Goal: Task Accomplishment & Management: Complete application form

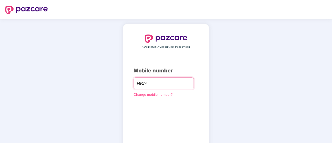
type input "*"
type input "**********"
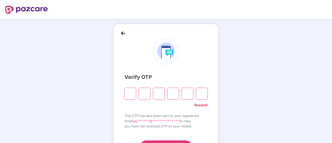
type input "*"
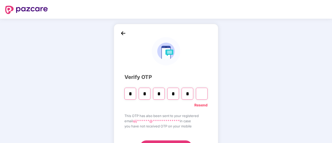
type input "*"
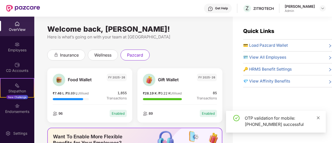
click at [317, 119] on icon "close" at bounding box center [318, 117] width 3 height 3
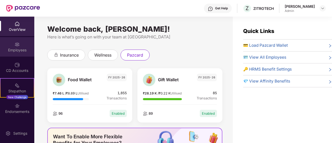
click at [15, 43] on img at bounding box center [17, 44] width 5 height 5
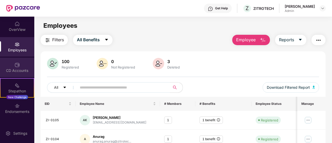
scroll to position [16, 0]
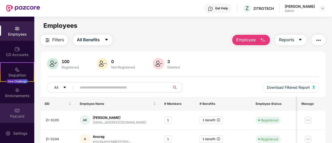
click at [16, 106] on div "Pazcard" at bounding box center [17, 112] width 34 height 19
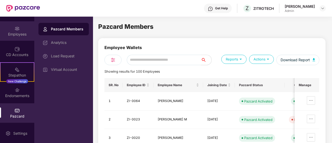
click at [20, 38] on div "Employees" at bounding box center [17, 30] width 34 height 19
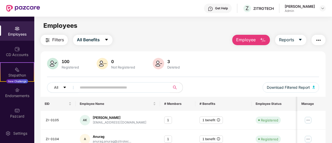
click at [251, 42] on span "Employee" at bounding box center [245, 40] width 19 height 6
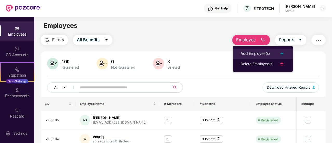
click at [257, 55] on div "Add Employee(s)" at bounding box center [254, 54] width 29 height 6
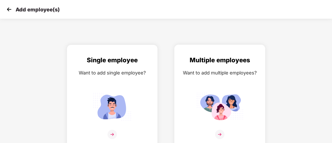
click at [223, 96] on img at bounding box center [219, 107] width 47 height 32
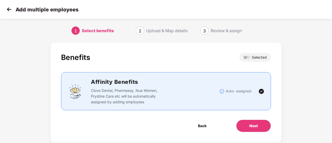
scroll to position [12, 0]
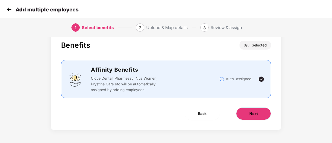
click at [247, 113] on button "Next" at bounding box center [253, 113] width 35 height 12
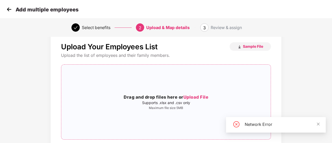
scroll to position [10, 0]
click at [239, 47] on img "button" at bounding box center [239, 47] width 4 height 4
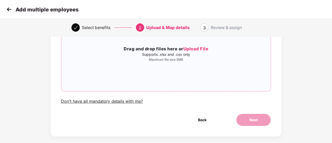
scroll to position [65, 0]
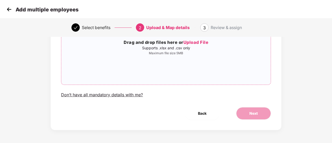
click at [145, 64] on div "Drag and drop files here or Upload File Supports .xlsx and .csv only Maximum fi…" at bounding box center [165, 47] width 209 height 66
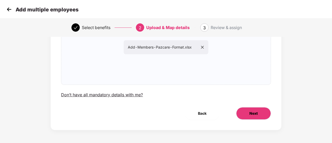
click at [244, 112] on button "Next" at bounding box center [253, 113] width 35 height 12
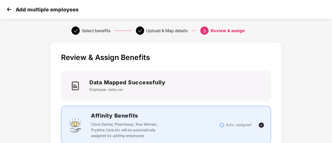
scroll to position [46, 0]
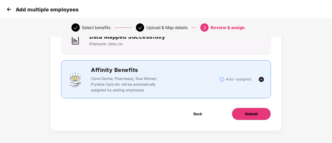
click at [240, 110] on button "Submit" at bounding box center [251, 114] width 39 height 12
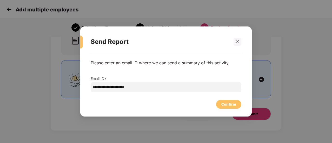
scroll to position [0, 0]
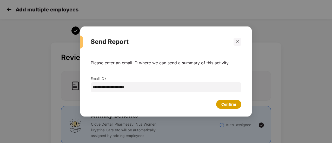
click at [233, 107] on div "Confirm" at bounding box center [228, 104] width 25 height 9
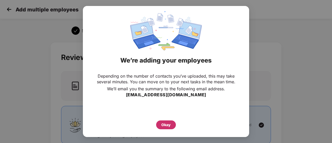
click at [166, 121] on div "Okay" at bounding box center [166, 124] width 20 height 9
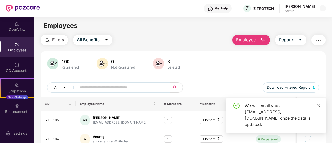
click at [319, 107] on icon "close" at bounding box center [318, 106] width 4 height 4
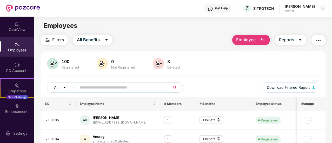
scroll to position [16, 0]
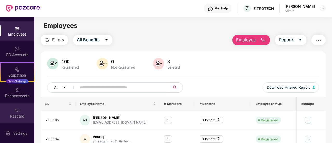
click at [19, 114] on div "Pazcard" at bounding box center [17, 116] width 34 height 5
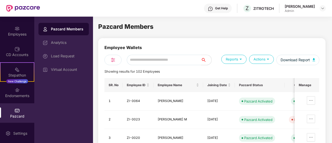
click at [182, 61] on input "text" at bounding box center [164, 60] width 74 height 10
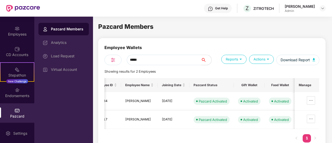
scroll to position [0, 34]
type input "*****"
click at [312, 100] on icon "ellipsis" at bounding box center [311, 100] width 4 height 4
click at [219, 132] on div "SR. No Employee ID Employee Name Joining Date Pazcard Status Gift Wallet Food W…" at bounding box center [211, 113] width 215 height 70
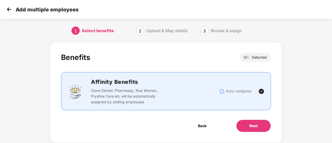
click at [8, 11] on img at bounding box center [9, 9] width 8 height 8
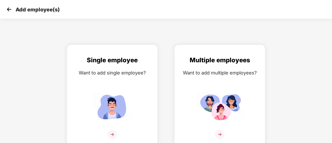
click at [5, 11] on img at bounding box center [9, 9] width 8 height 8
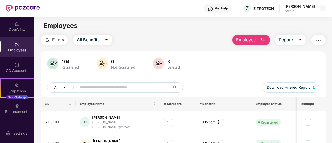
click at [17, 106] on img at bounding box center [17, 105] width 5 height 5
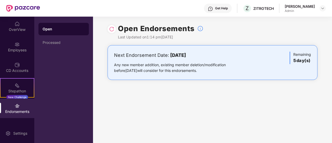
scroll to position [16, 0]
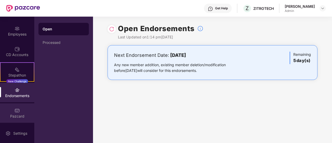
click at [18, 107] on div "Pazcard" at bounding box center [17, 112] width 34 height 19
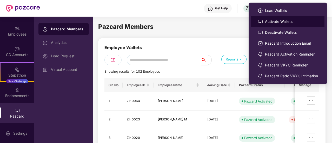
click at [275, 19] on span "Activate Wallets" at bounding box center [291, 22] width 53 height 6
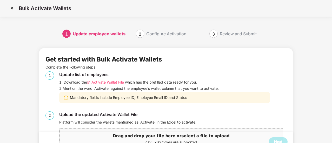
scroll to position [18, 0]
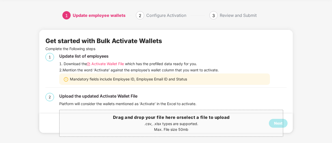
click at [104, 64] on span "Activate Wallet File" at bounding box center [107, 64] width 32 height 6
click at [117, 65] on span "Activate Wallet File" at bounding box center [107, 64] width 32 height 6
click at [78, 112] on span "Drag and drop your file here or select a file to upload .csv, .xlsx types are s…" at bounding box center [170, 123] width 223 height 26
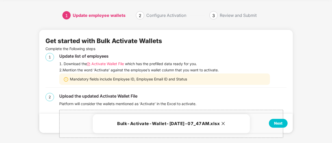
click at [275, 122] on div "Next" at bounding box center [278, 123] width 8 height 6
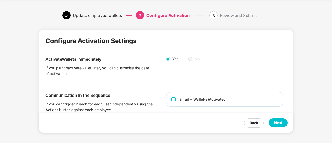
click at [177, 100] on span "Email - Wallet(s) Activated" at bounding box center [202, 100] width 52 height 6
click at [277, 123] on div "Next" at bounding box center [278, 123] width 8 height 6
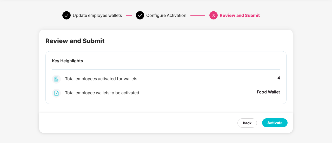
click at [273, 122] on div "Activate" at bounding box center [274, 123] width 15 height 6
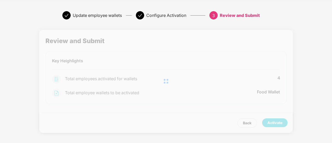
scroll to position [18, 0]
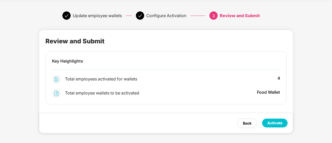
click at [274, 124] on div "Activate" at bounding box center [274, 123] width 15 height 6
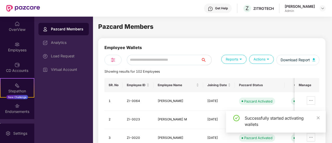
click at [164, 60] on input "text" at bounding box center [164, 60] width 74 height 10
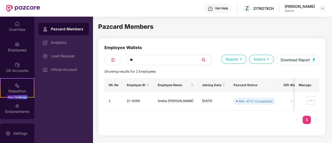
type input "*"
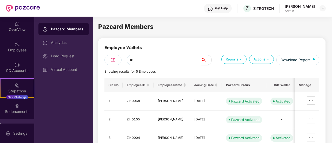
type input "*"
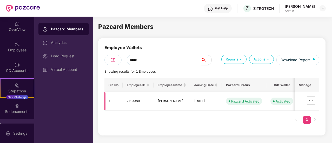
scroll to position [0, 35]
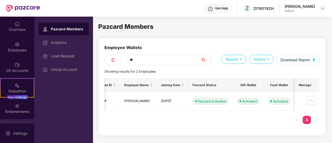
type input "*"
